Goal: Book appointment/travel/reservation

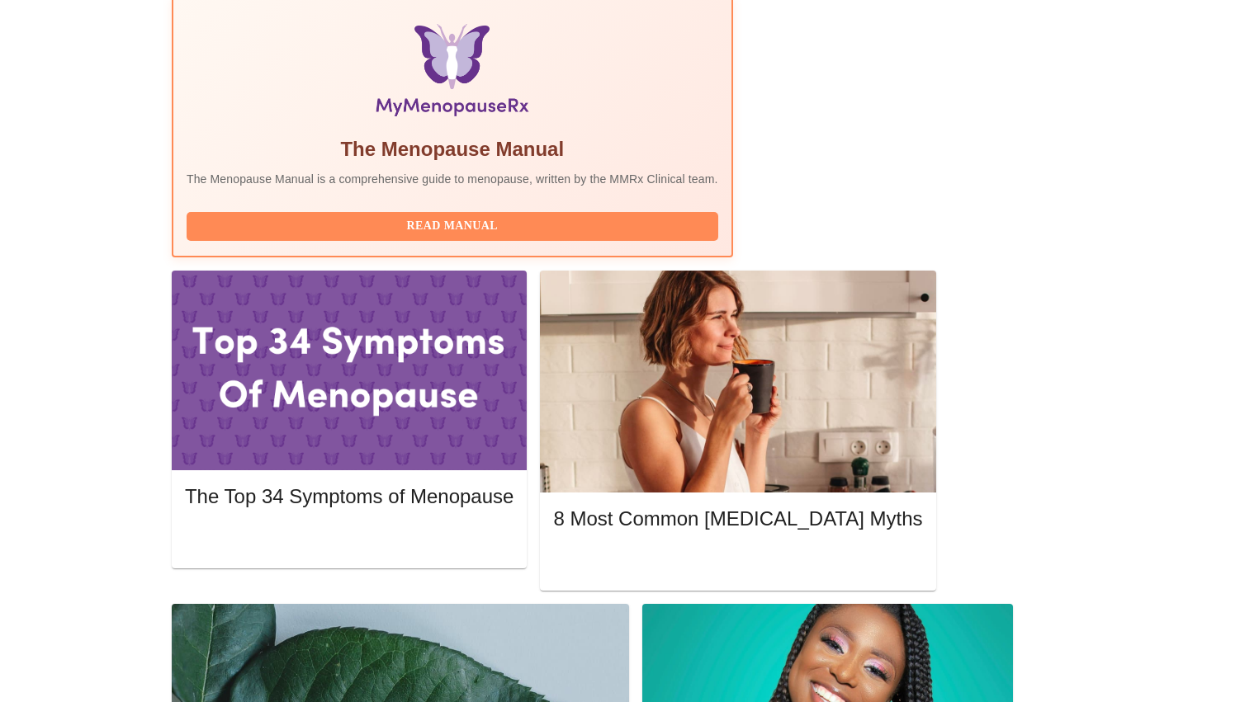
scroll to position [531, 0]
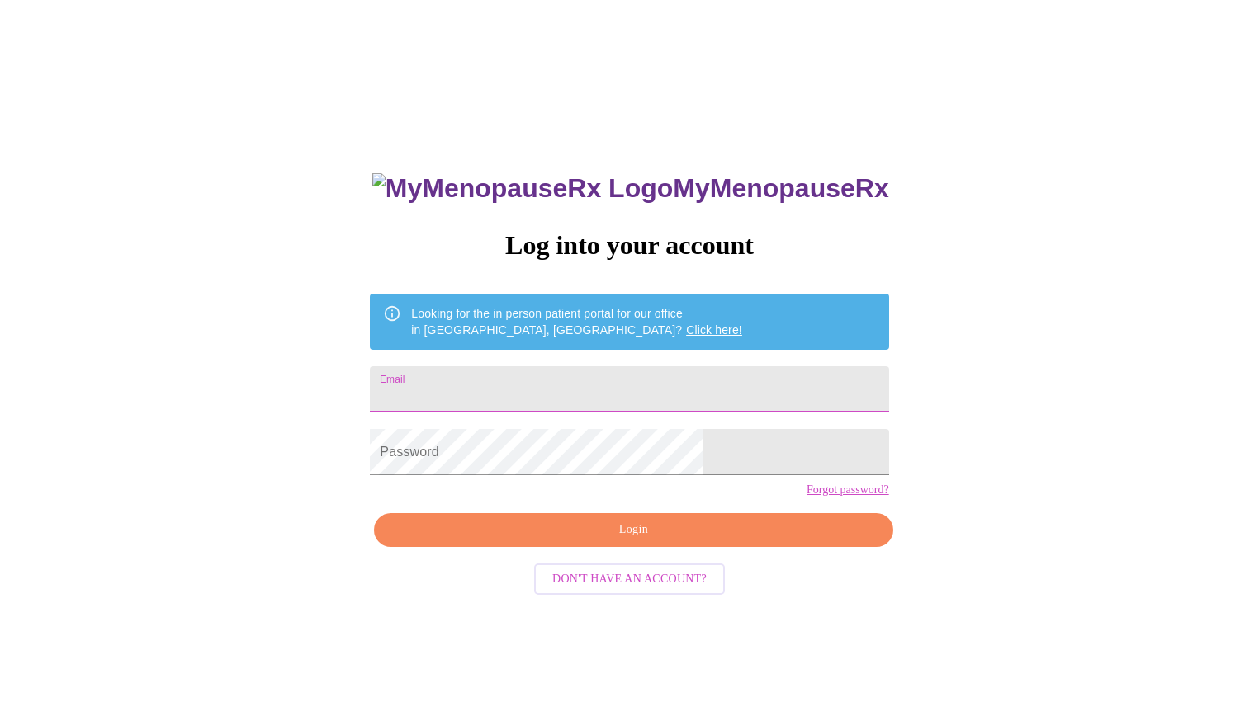
click at [569, 390] on input "Email" at bounding box center [629, 389] width 518 height 46
type input "[EMAIL_ADDRESS][DOMAIN_NAME]"
click at [622, 541] on span "Login" at bounding box center [633, 530] width 480 height 21
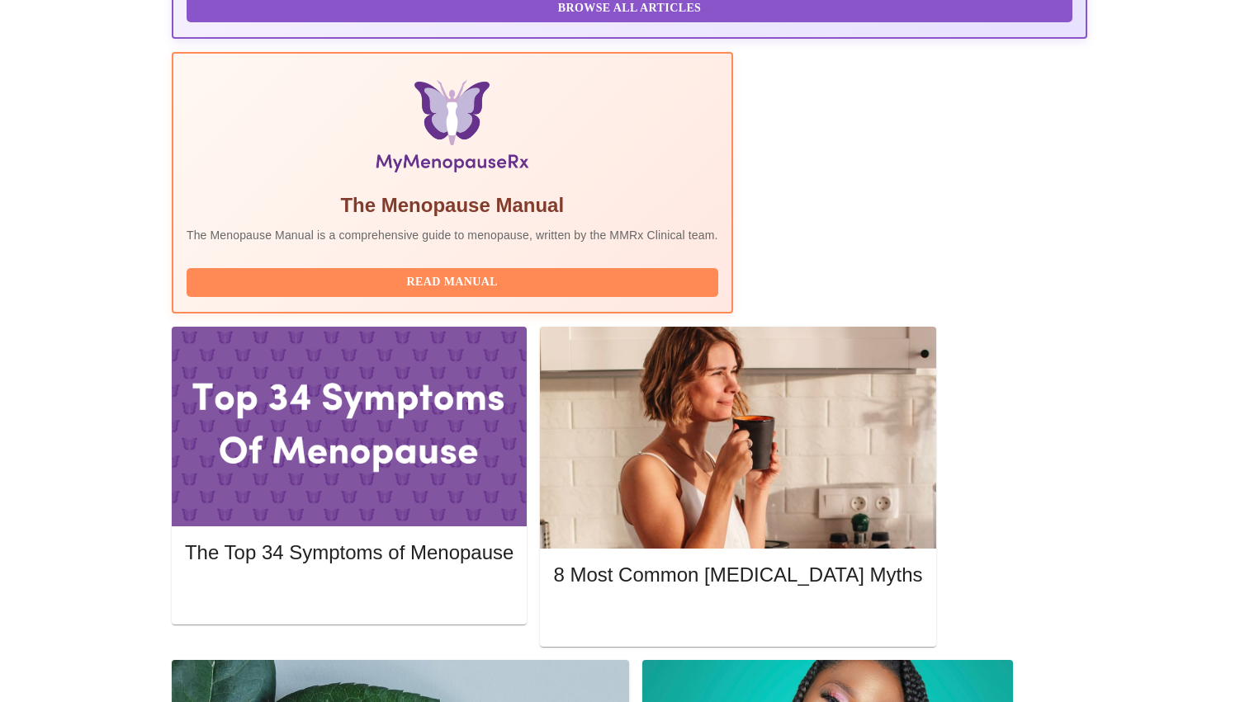
scroll to position [494, 0]
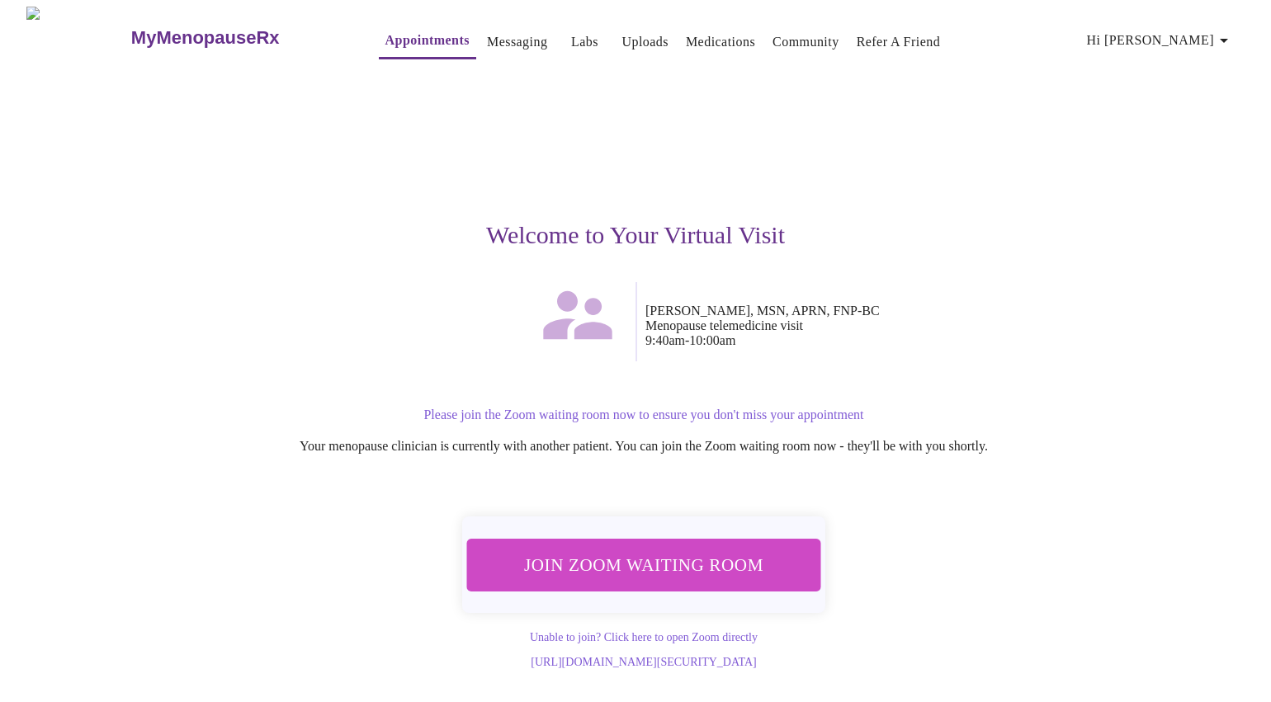
click at [664, 560] on span "Join Zoom Waiting Room" at bounding box center [644, 565] width 310 height 31
